Goal: Obtain resource: Obtain resource

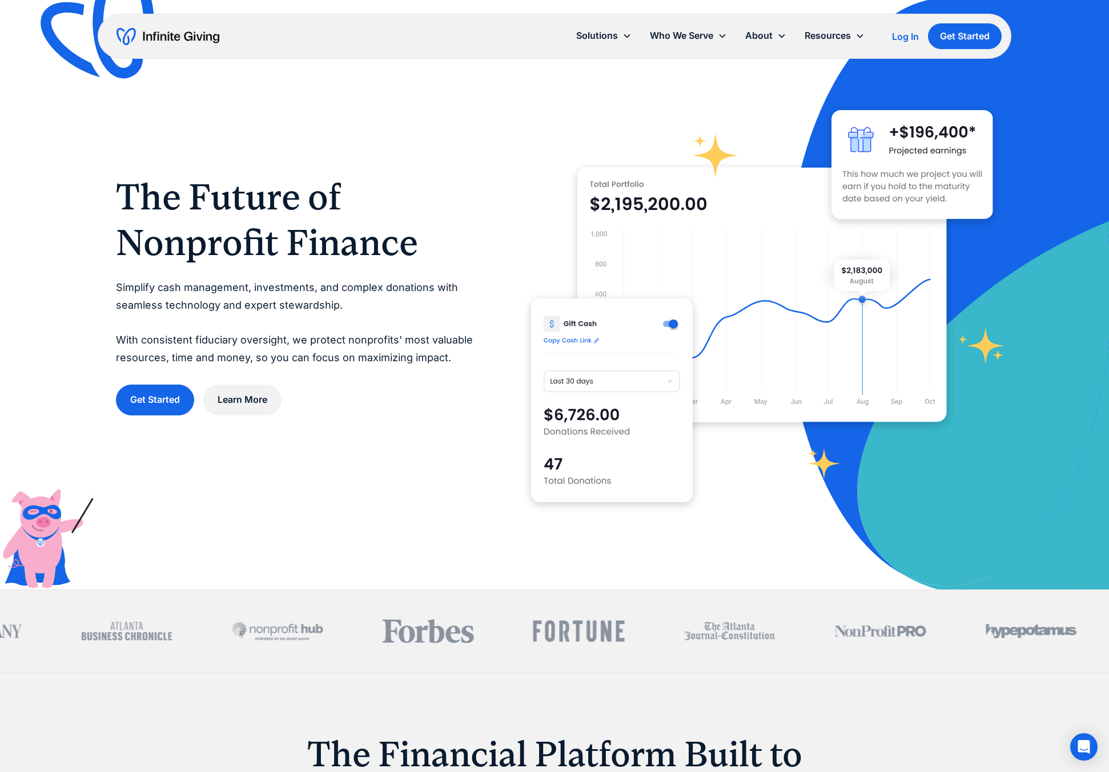
click at [903, 37] on div "Log In" at bounding box center [905, 36] width 27 height 9
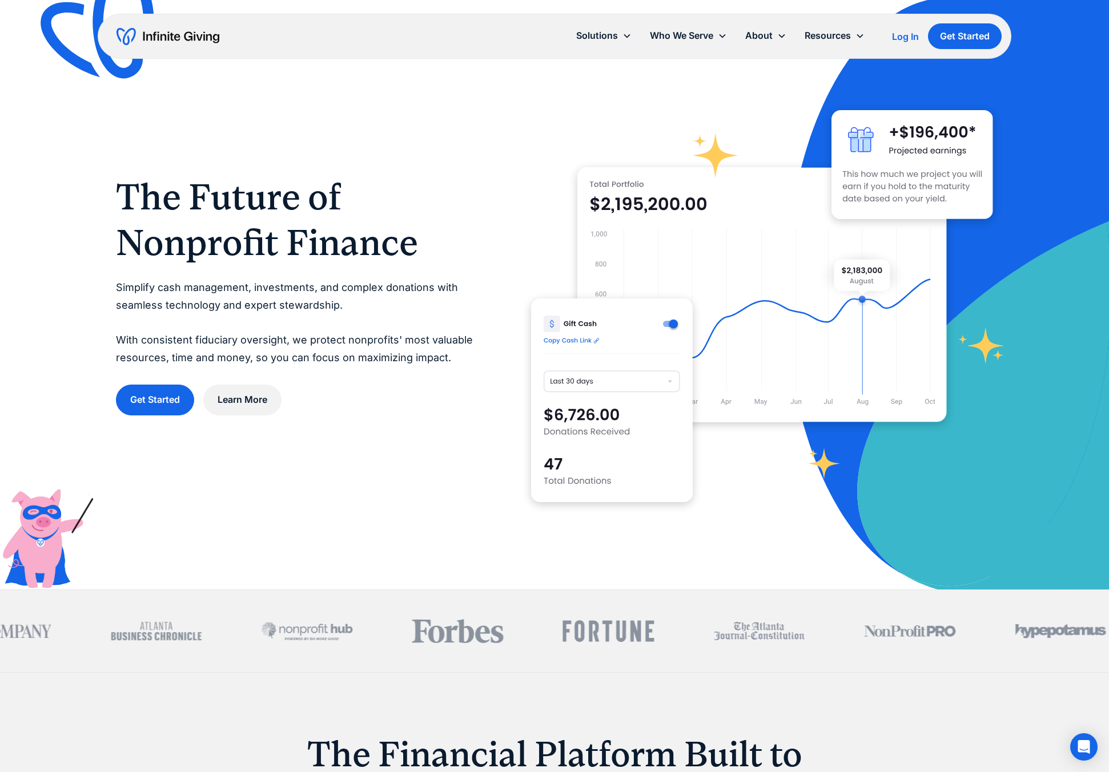
click at [159, 34] on img "home" at bounding box center [167, 36] width 103 height 18
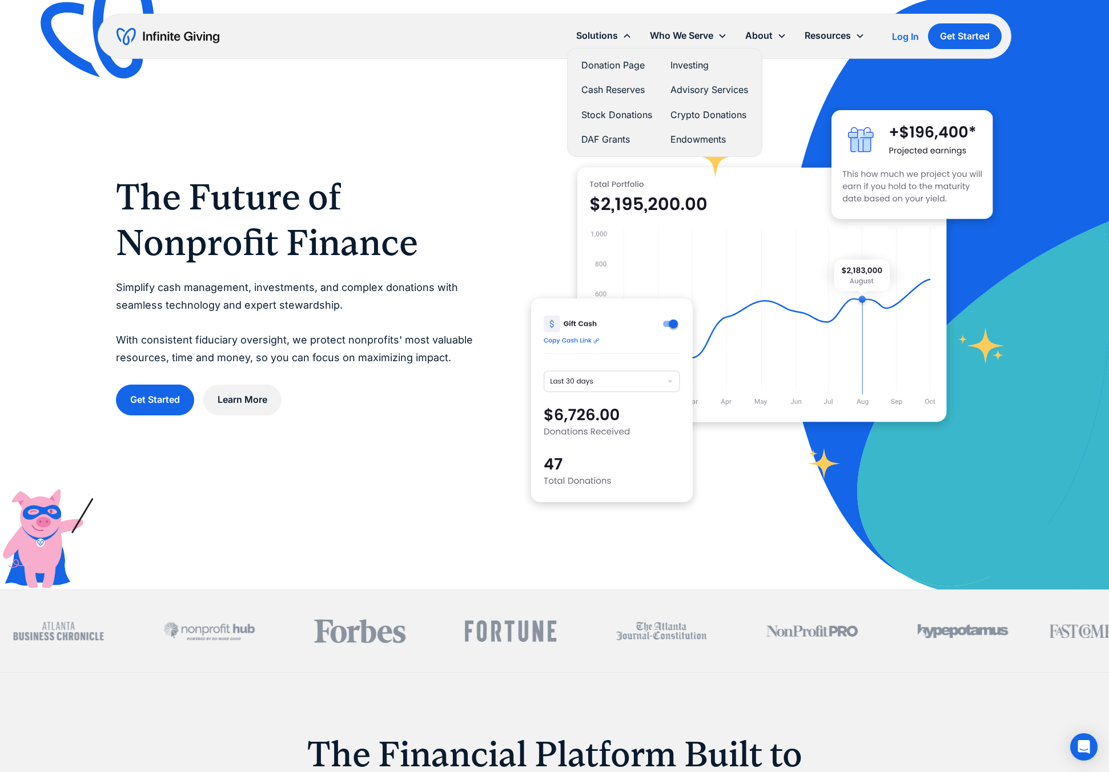
click at [687, 62] on link "Investing" at bounding box center [709, 65] width 78 height 15
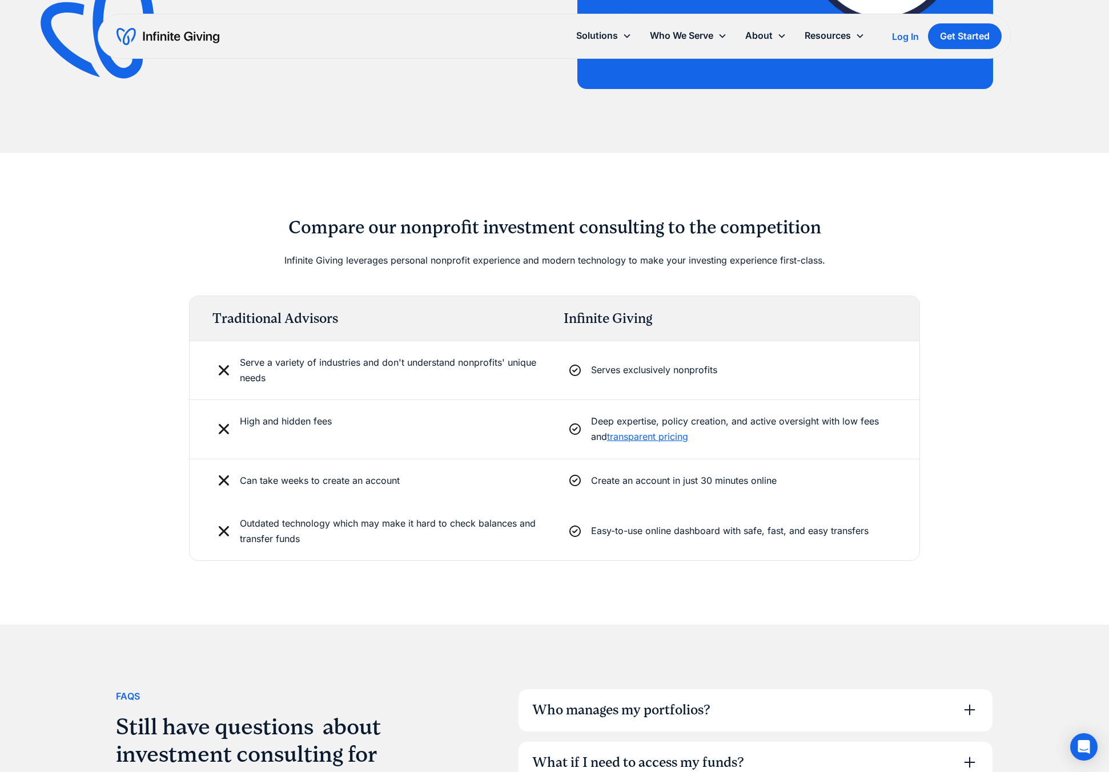
scroll to position [2581, 0]
click at [613, 435] on link "transparent pricing" at bounding box center [647, 435] width 81 height 11
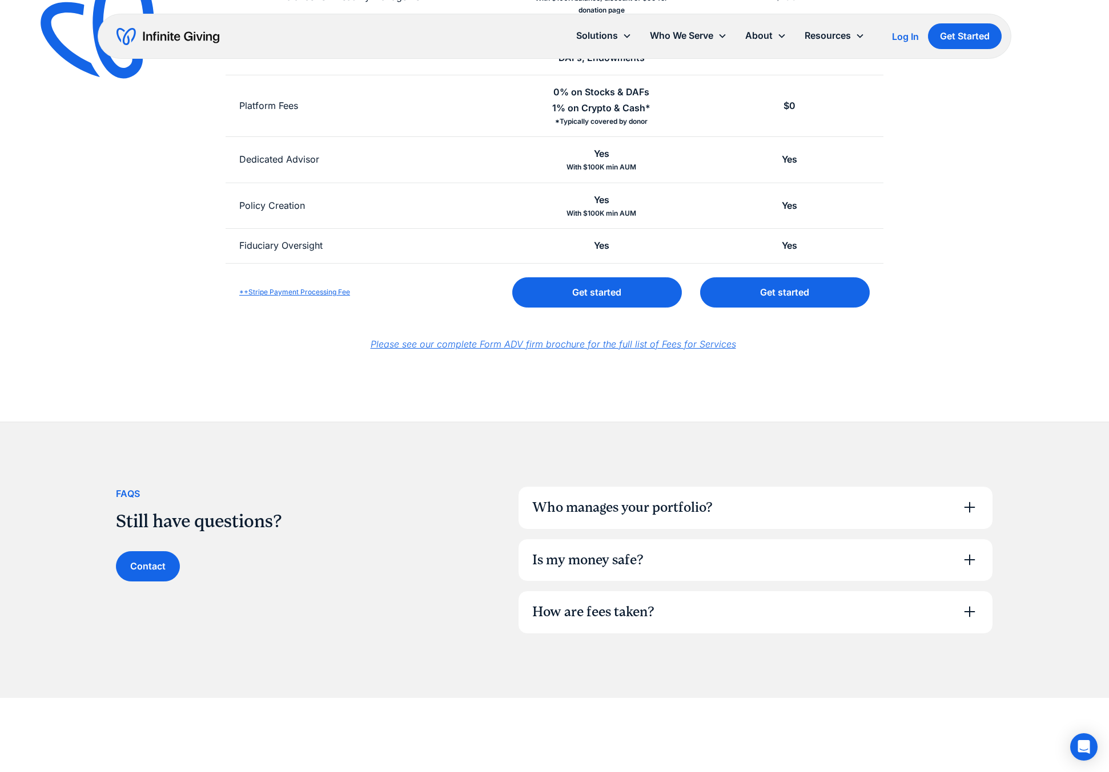
scroll to position [455, 0]
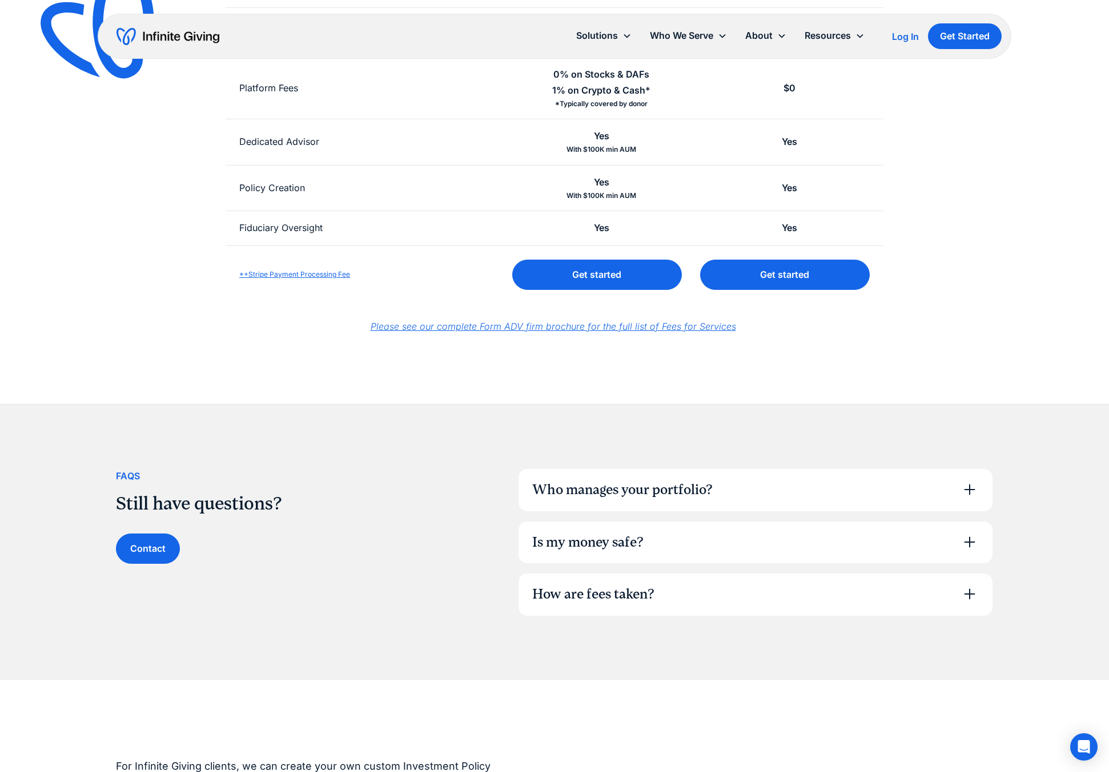
click at [971, 488] on icon at bounding box center [969, 490] width 18 height 18
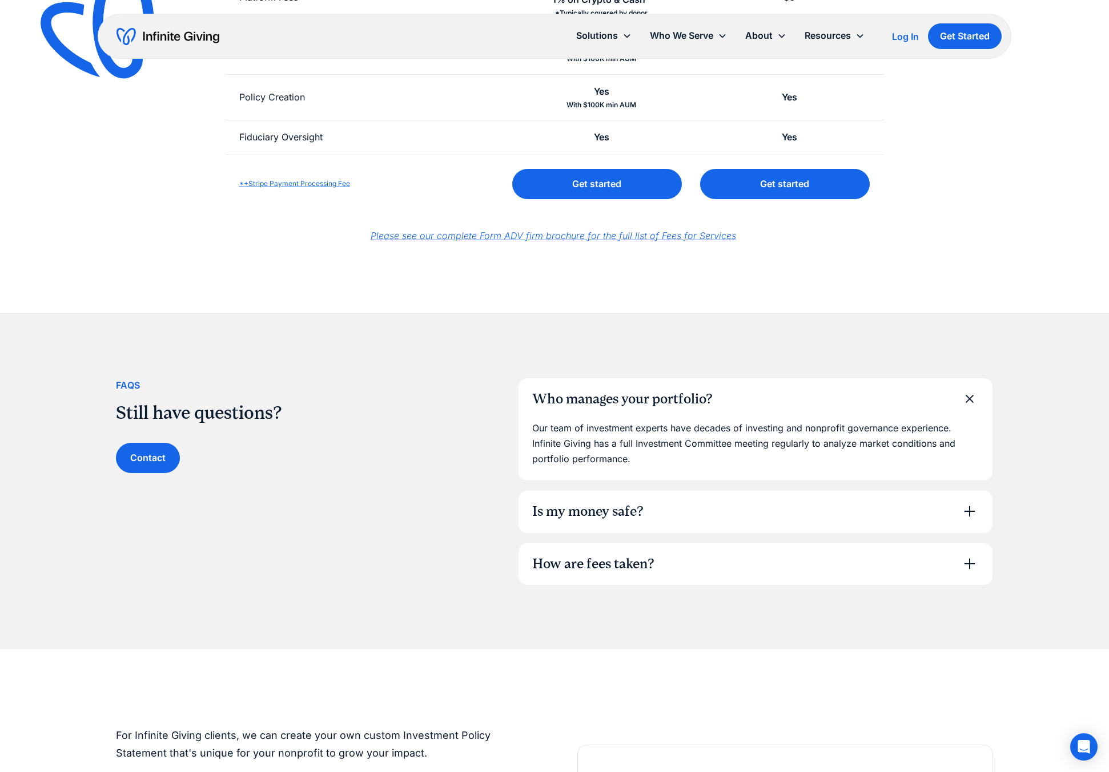
scroll to position [553, 0]
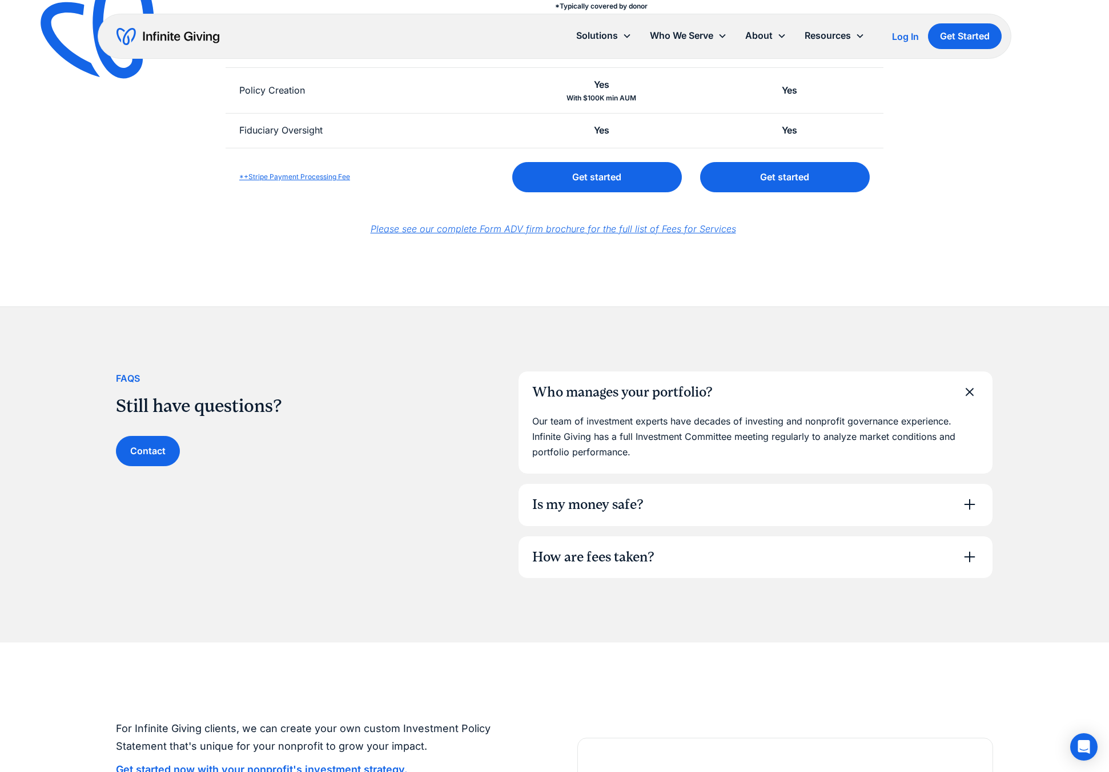
click at [969, 505] on icon at bounding box center [969, 505] width 11 height 11
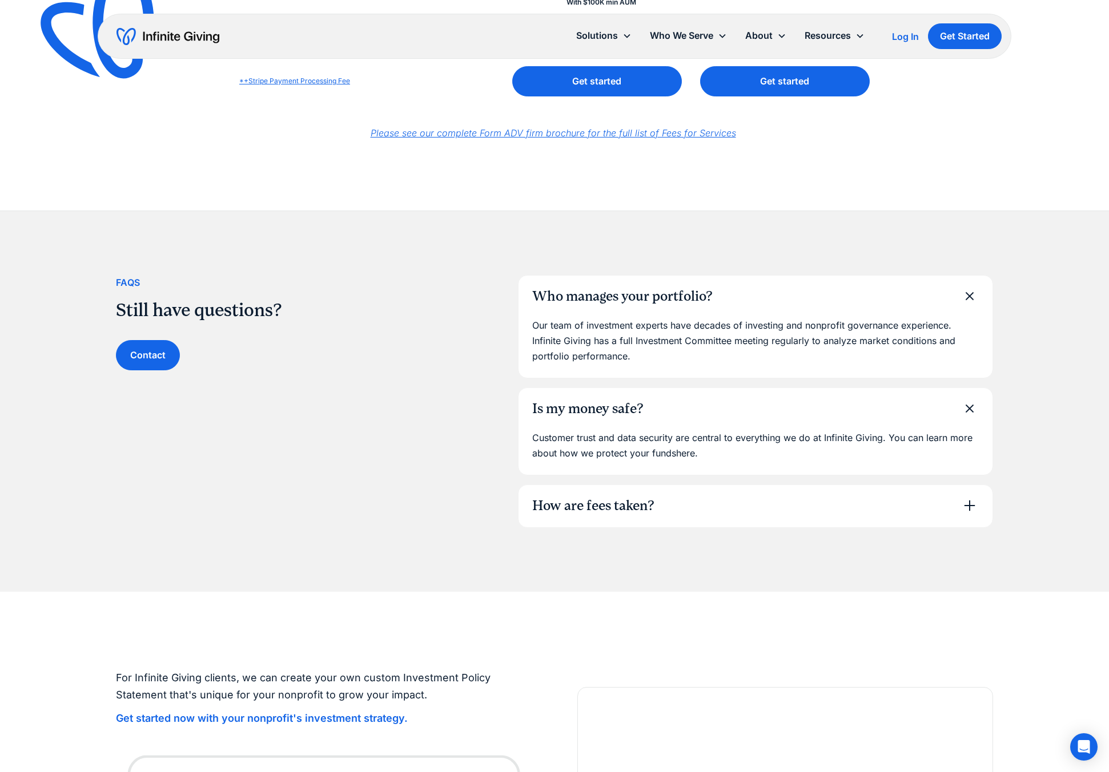
scroll to position [661, 0]
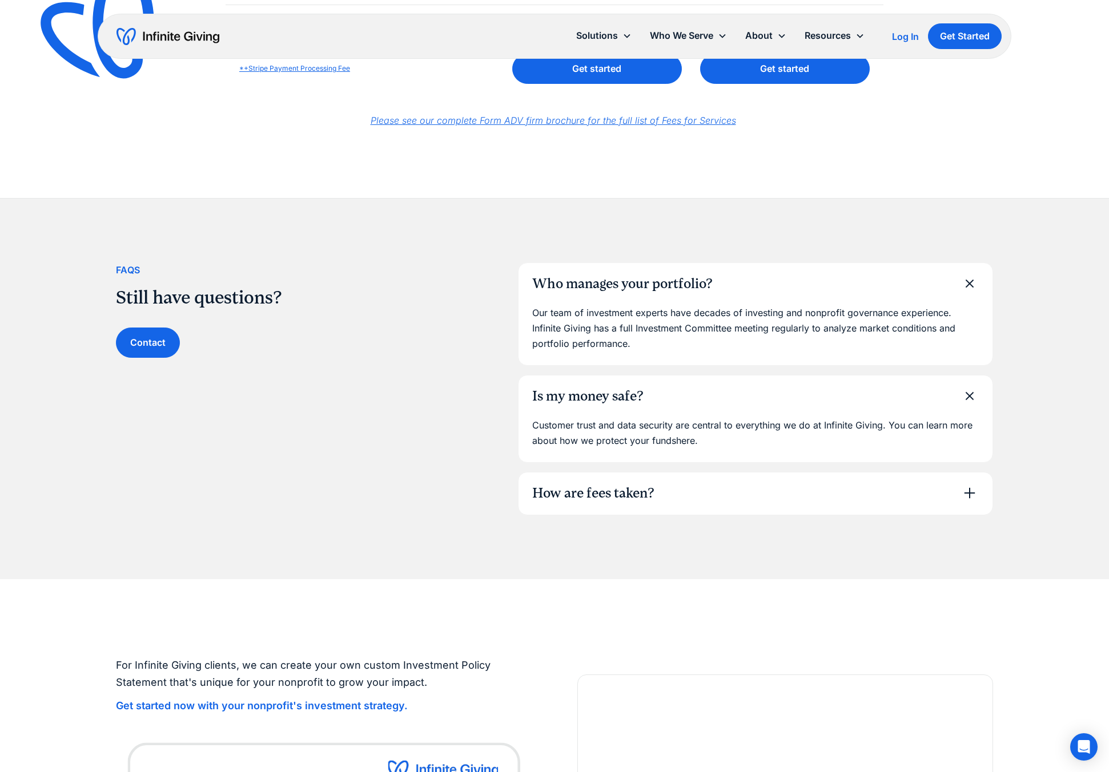
click at [970, 491] on icon at bounding box center [969, 493] width 18 height 18
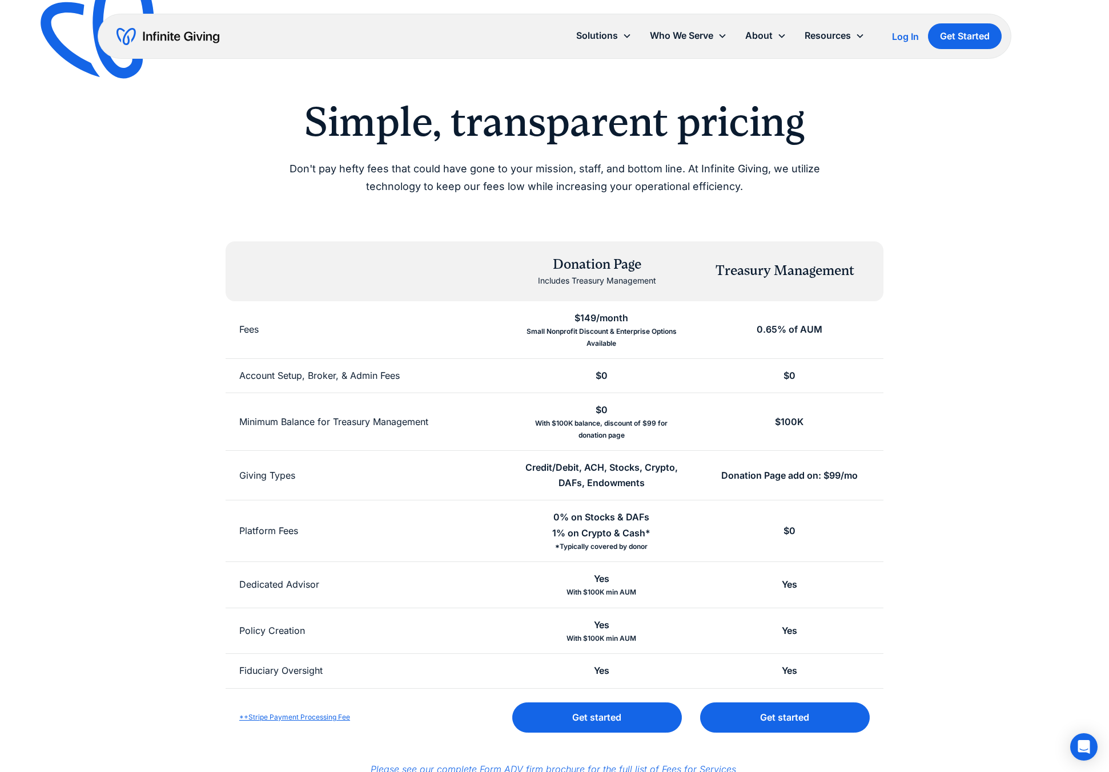
scroll to position [0, 0]
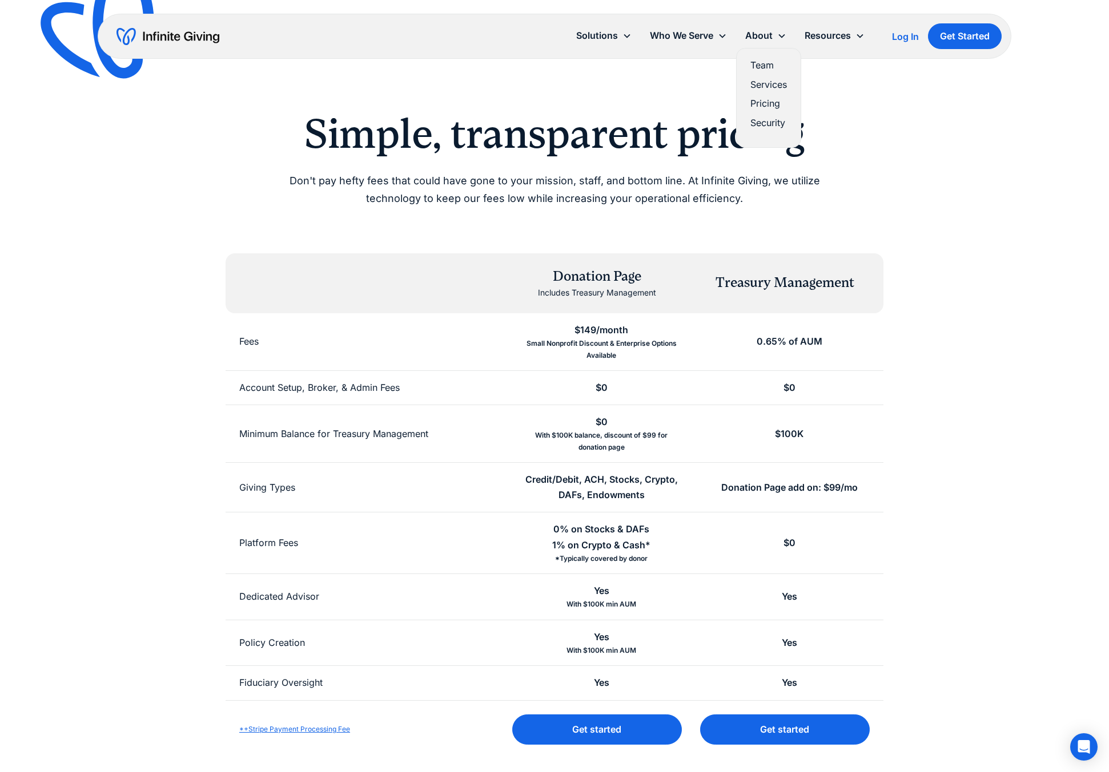
click at [766, 126] on link "Security" at bounding box center [768, 122] width 37 height 15
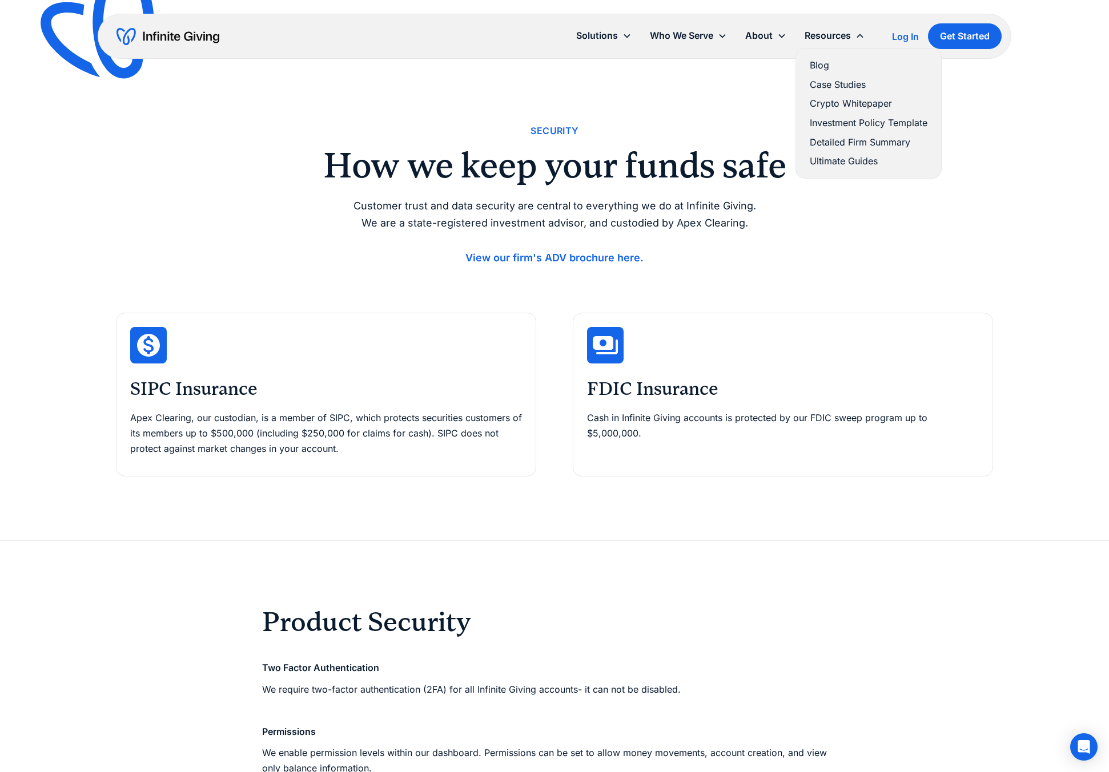
click at [831, 162] on link "Ultimate Guides" at bounding box center [869, 161] width 118 height 15
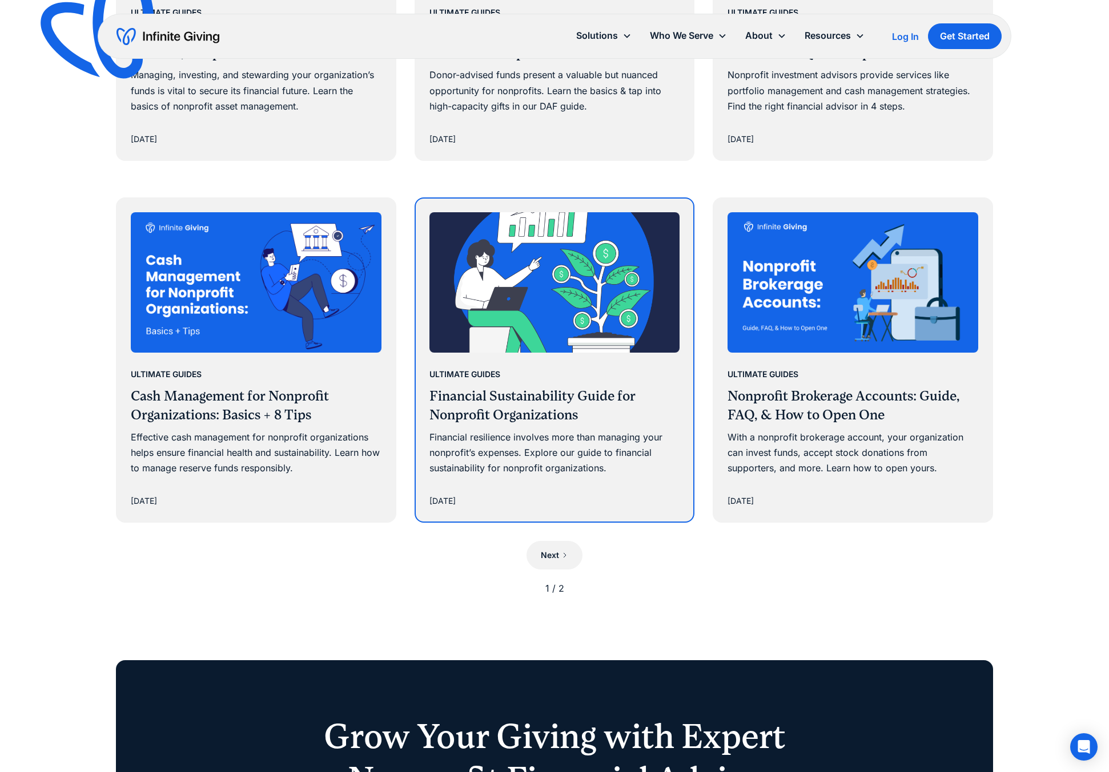
scroll to position [832, 0]
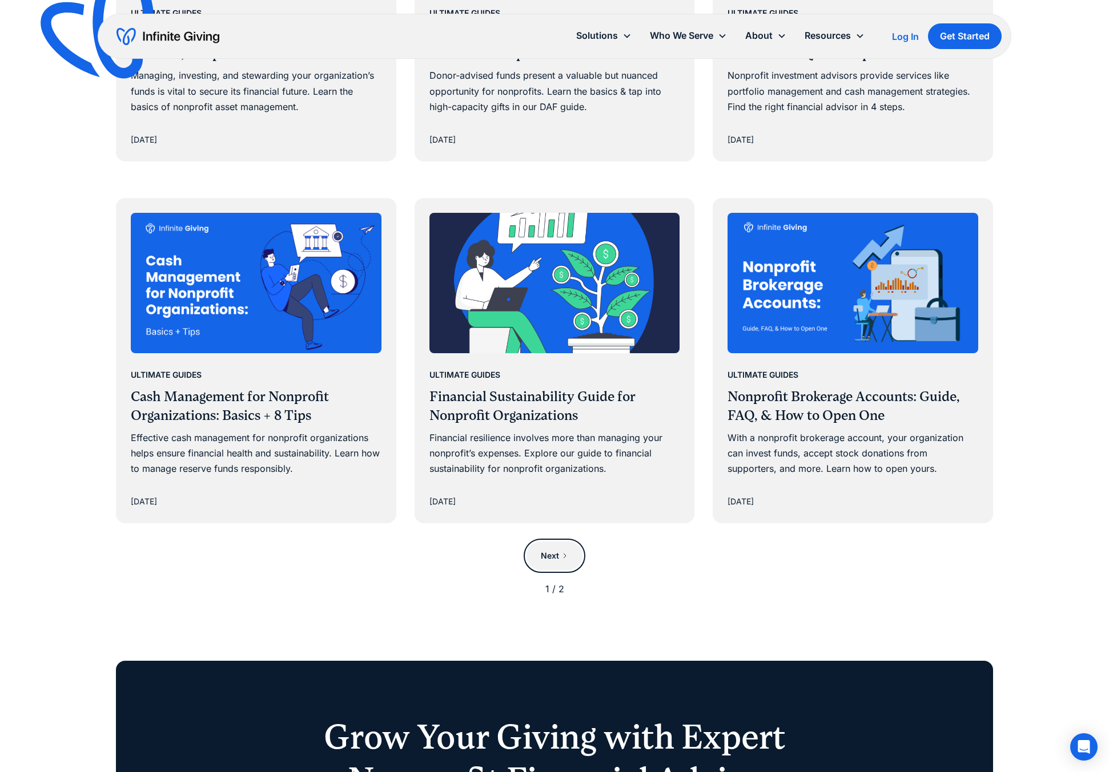
click at [556, 553] on div "Next" at bounding box center [550, 556] width 18 height 14
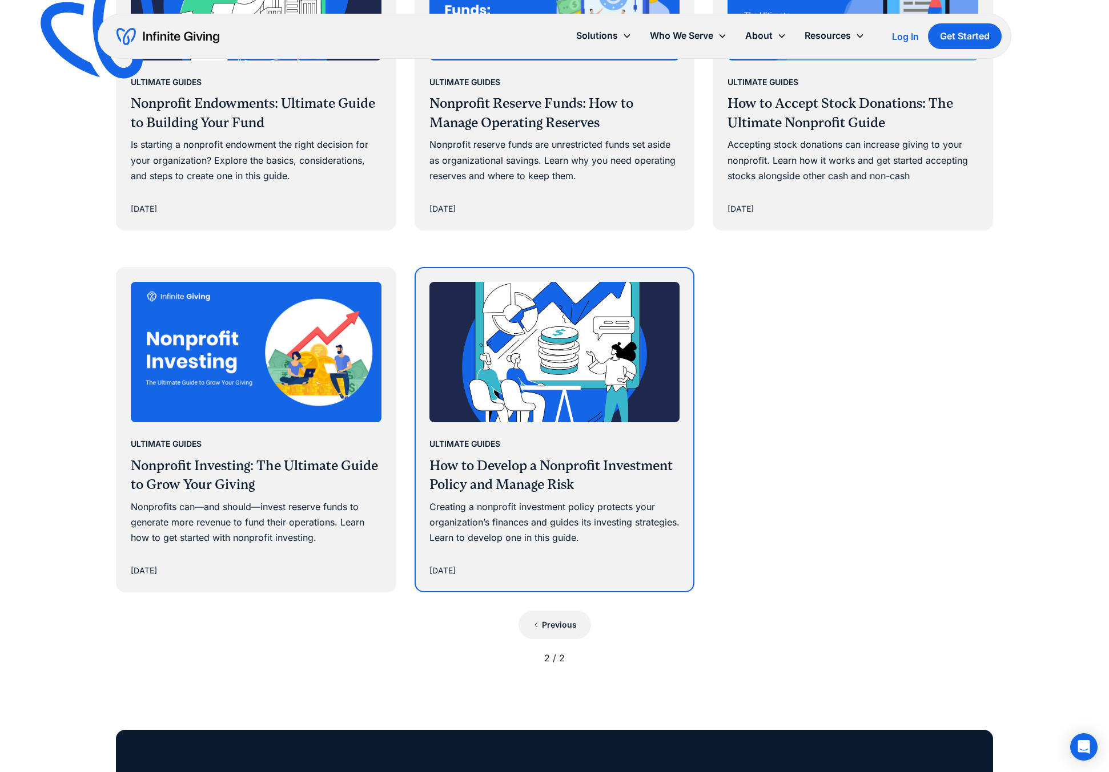
scroll to position [764, 0]
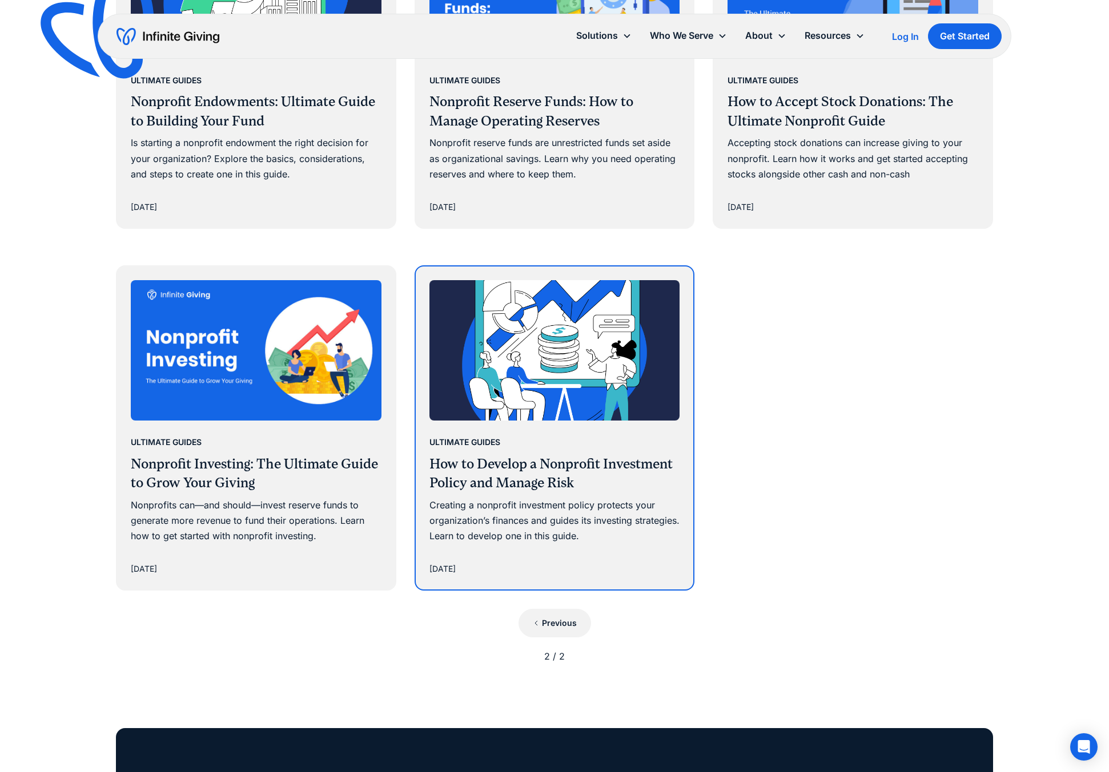
click at [545, 446] on div "Ultimate Guides" at bounding box center [554, 441] width 251 height 15
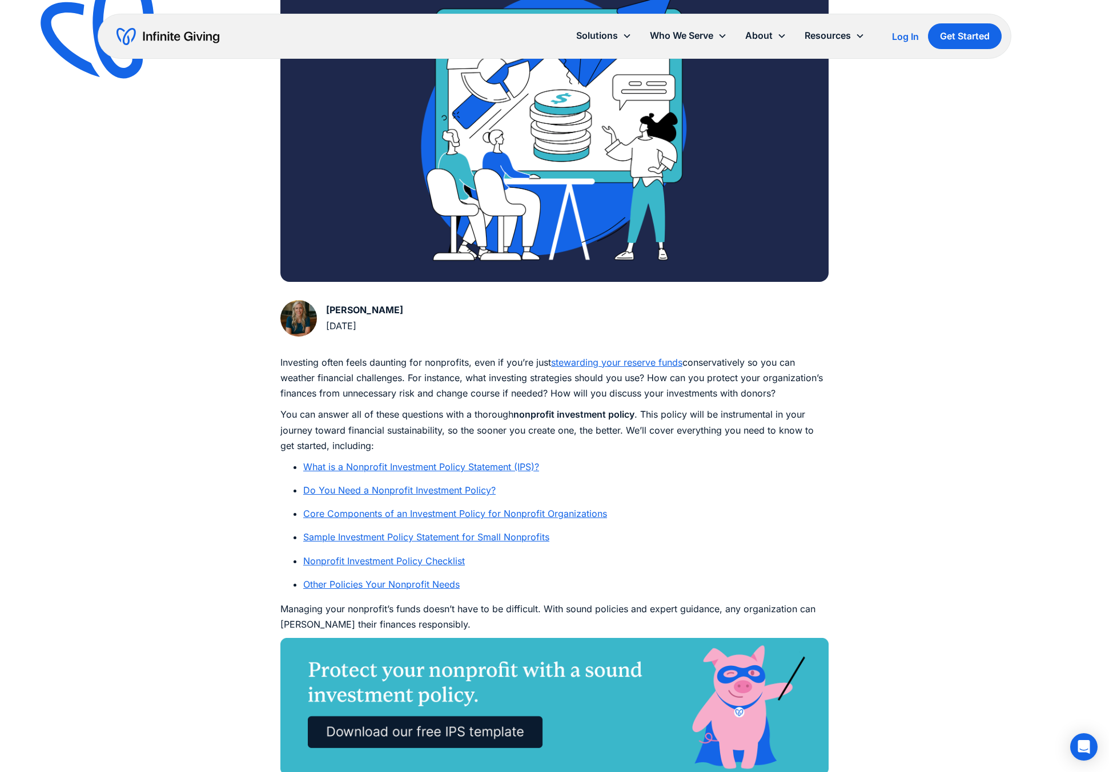
scroll to position [344, 0]
click at [421, 466] on link "What is a Nonprofit Investment Policy Statement (IPS)?" at bounding box center [421, 466] width 236 height 11
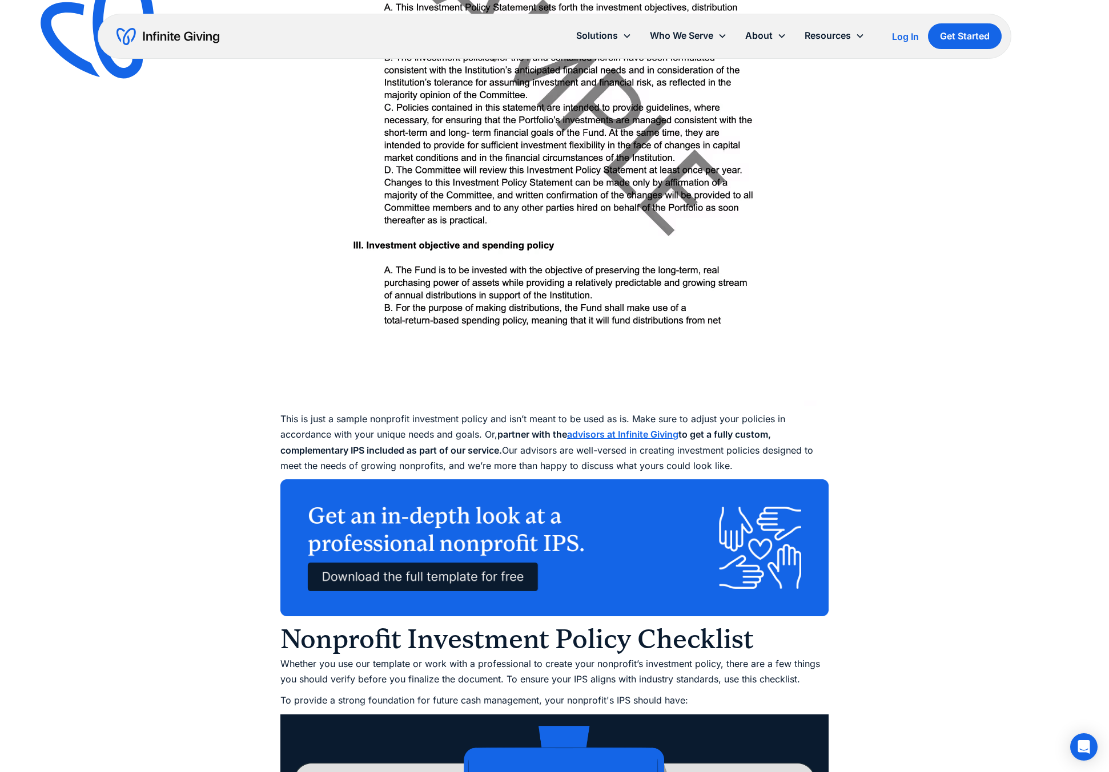
scroll to position [4755, 0]
click at [453, 541] on img at bounding box center [554, 547] width 548 height 137
